Goal: Transaction & Acquisition: Purchase product/service

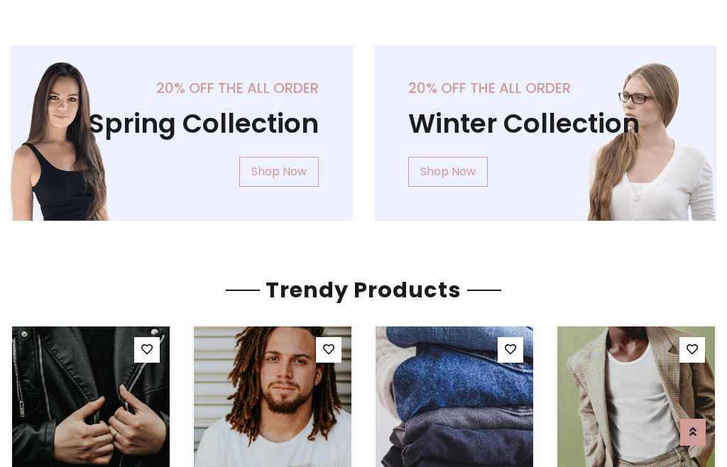
scroll to position [72, 0]
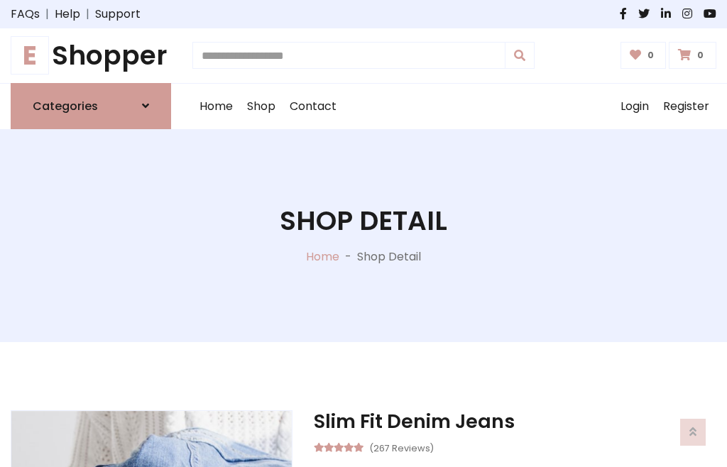
click at [91, 55] on h1 "E Shopper" at bounding box center [91, 56] width 160 height 32
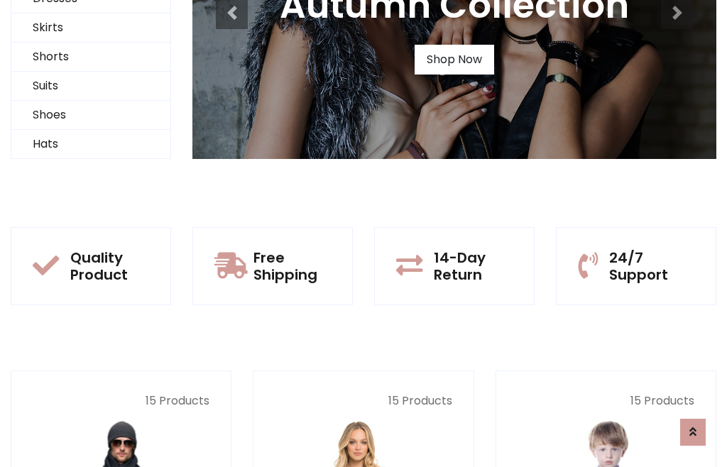
scroll to position [137, 0]
